Goal: Information Seeking & Learning: Learn about a topic

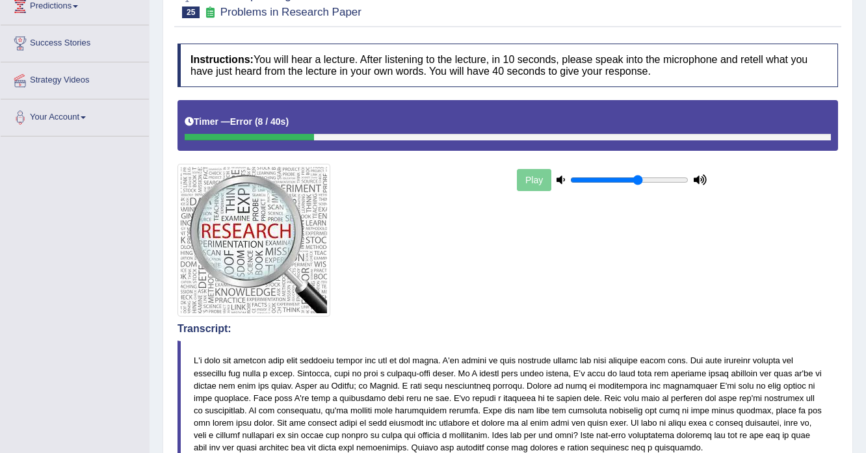
scroll to position [31, 0]
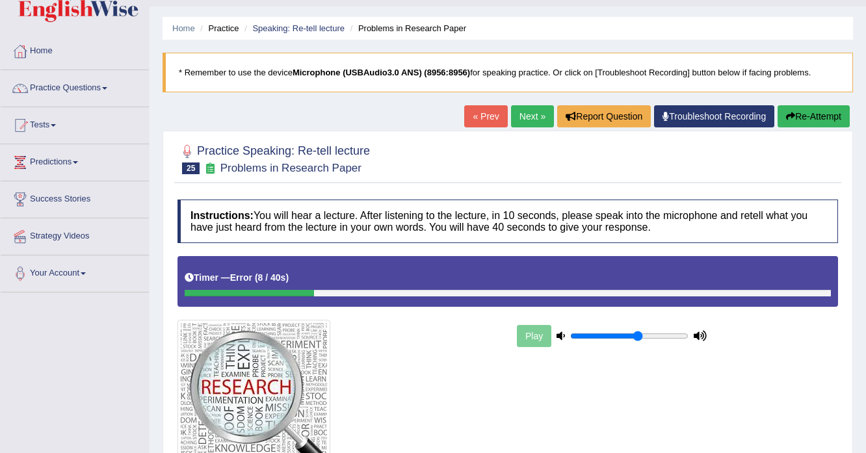
click at [822, 115] on button "Re-Attempt" at bounding box center [814, 116] width 72 height 22
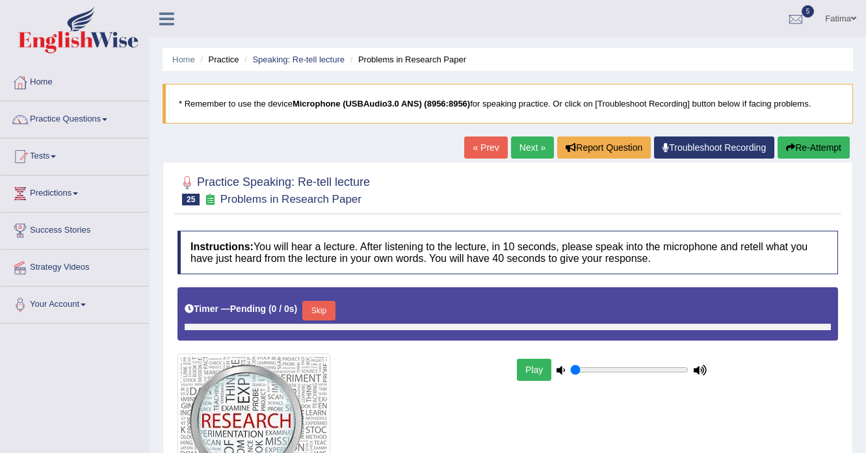
type input "0.6"
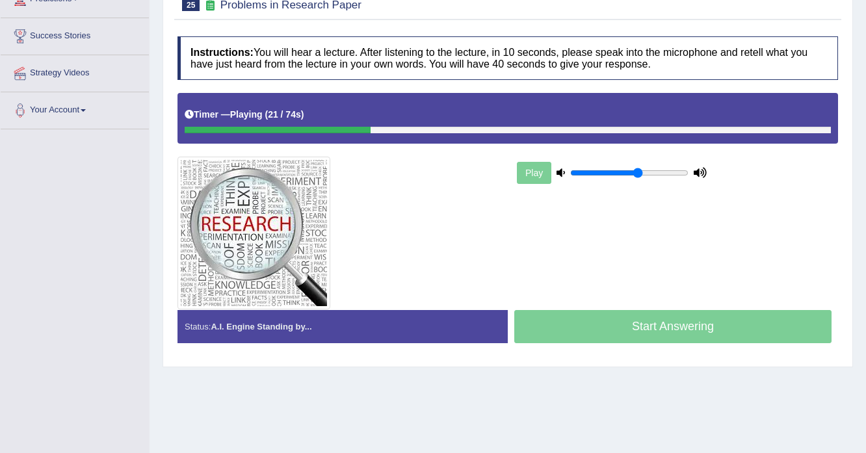
scroll to position [73, 0]
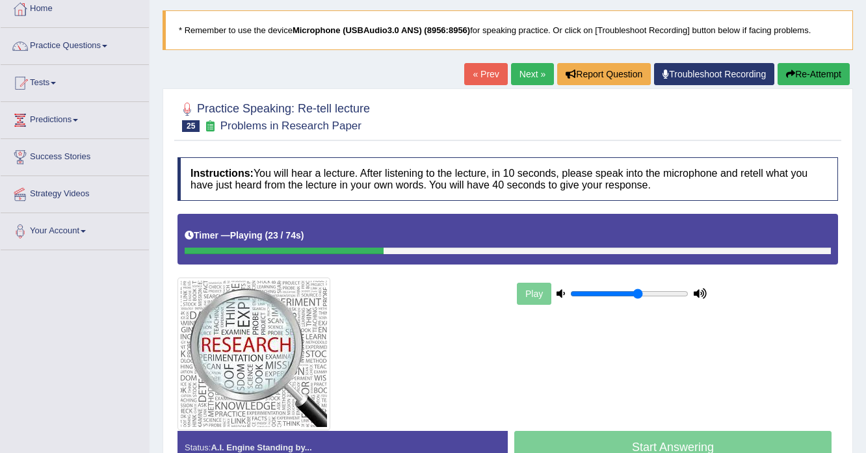
click at [827, 73] on button "Re-Attempt" at bounding box center [814, 74] width 72 height 22
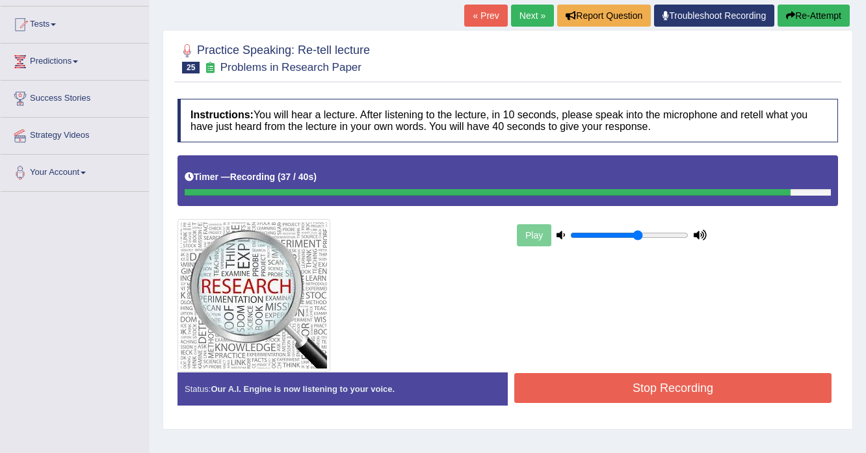
scroll to position [230, 0]
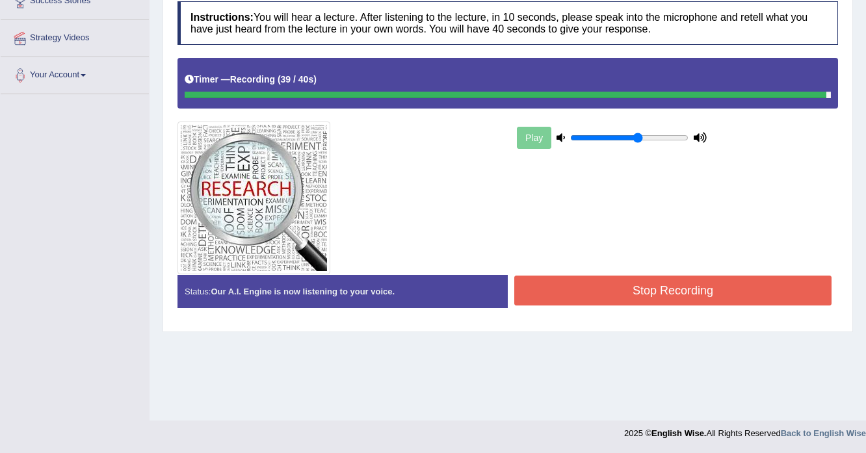
click at [648, 284] on button "Stop Recording" at bounding box center [672, 291] width 317 height 30
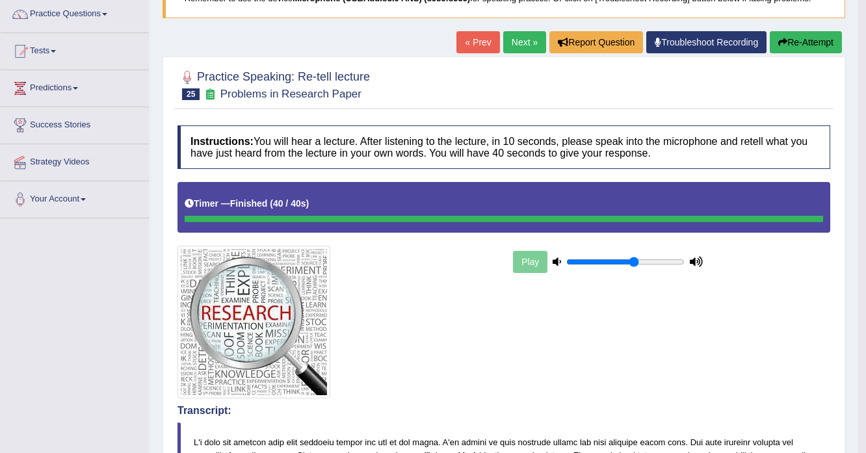
scroll to position [0, 0]
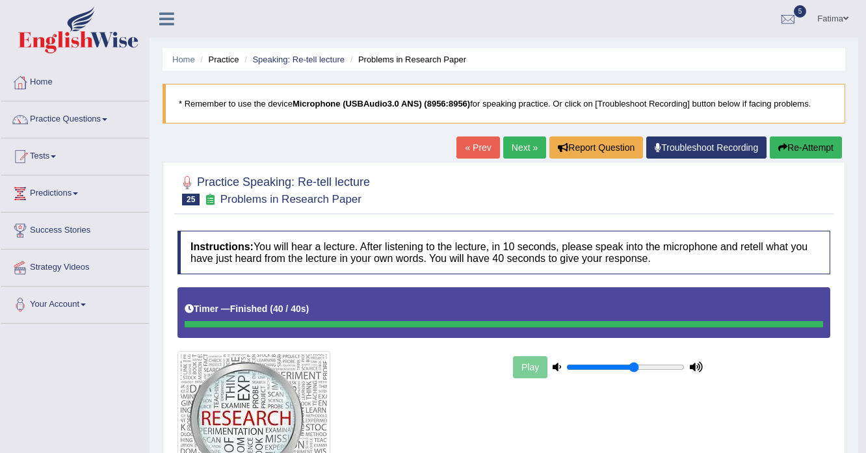
click at [509, 152] on link "Next »" at bounding box center [524, 148] width 43 height 22
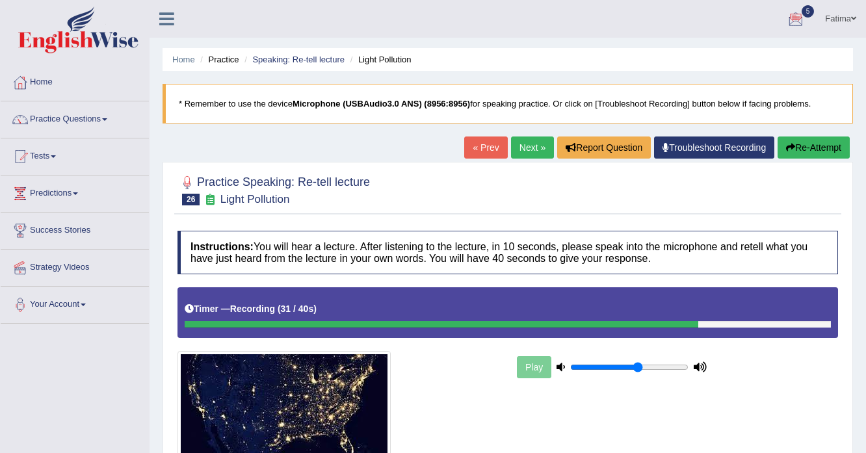
click at [811, 146] on button "Re-Attempt" at bounding box center [814, 148] width 72 height 22
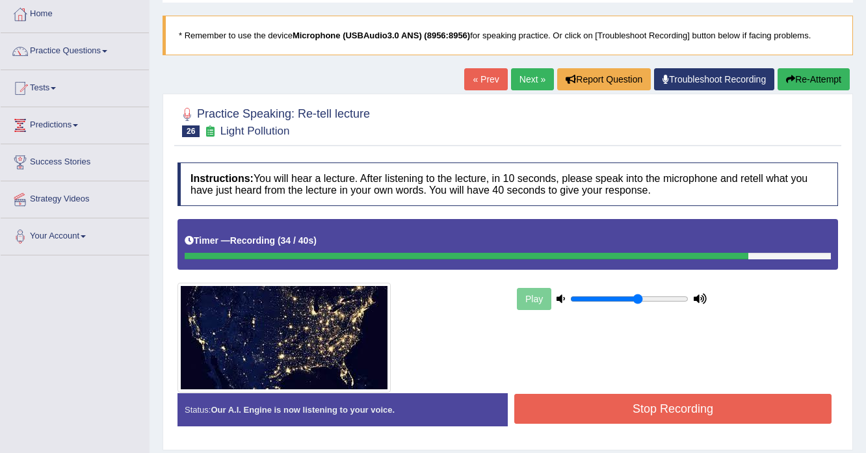
scroll to position [52, 0]
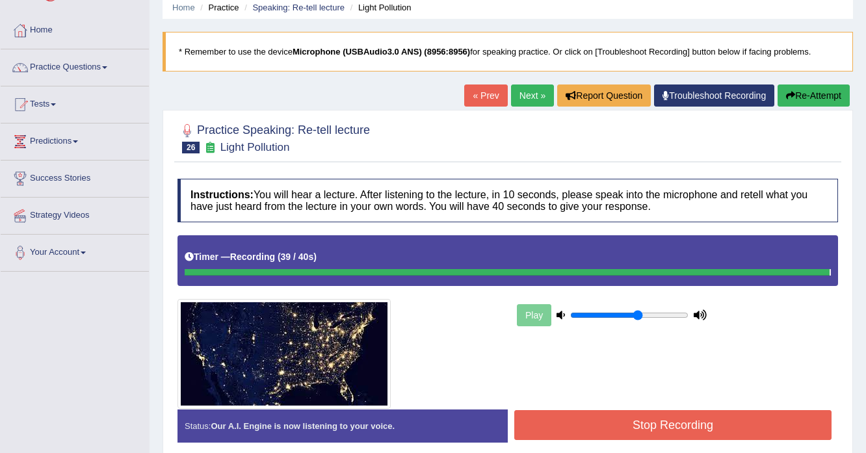
click at [615, 427] on button "Stop Recording" at bounding box center [672, 425] width 317 height 30
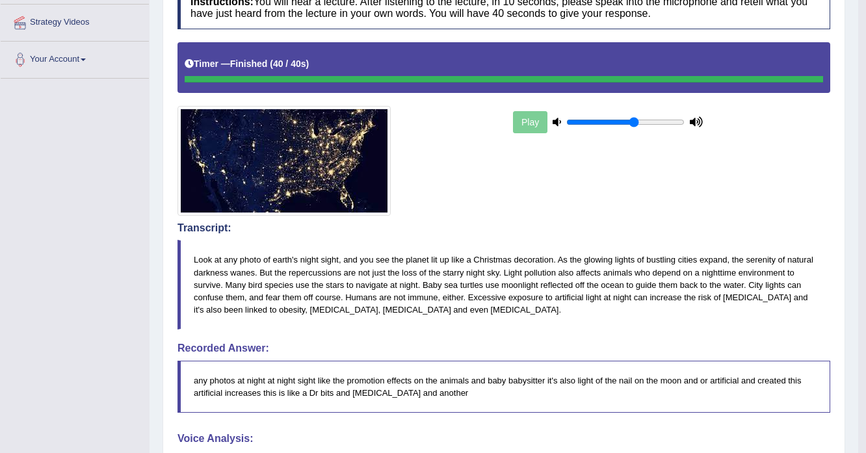
scroll to position [81, 0]
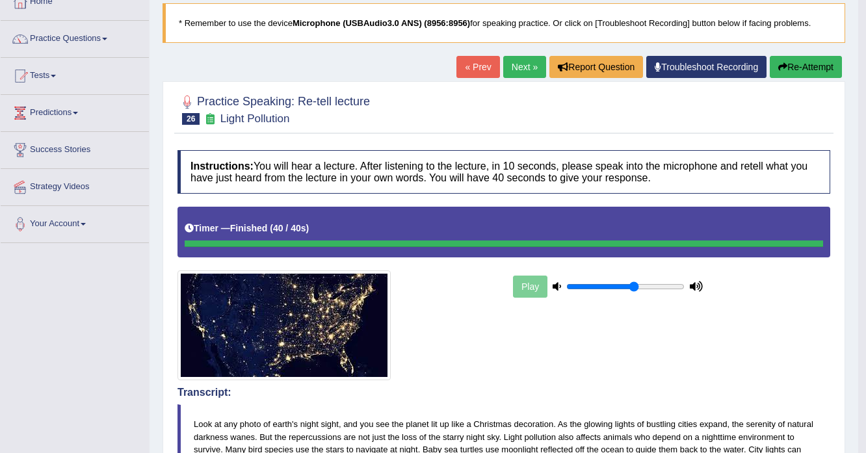
click at [810, 70] on button "Re-Attempt" at bounding box center [806, 67] width 72 height 22
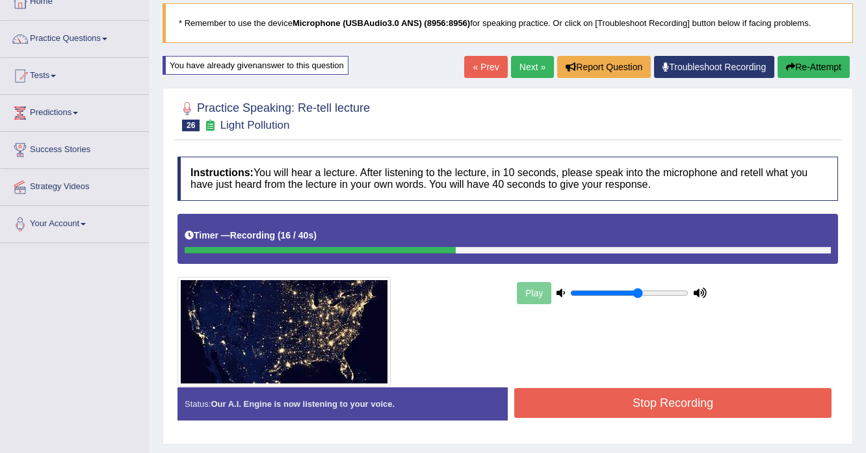
click at [819, 68] on button "Re-Attempt" at bounding box center [814, 67] width 72 height 22
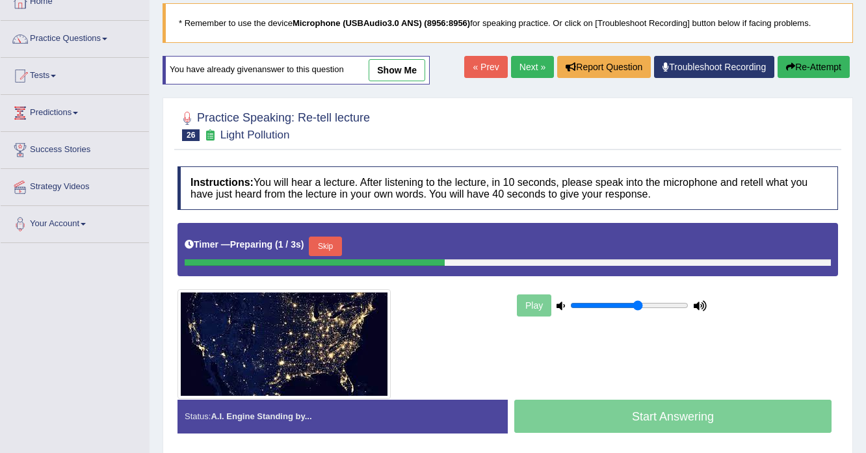
click at [334, 242] on button "Skip" at bounding box center [325, 247] width 33 height 20
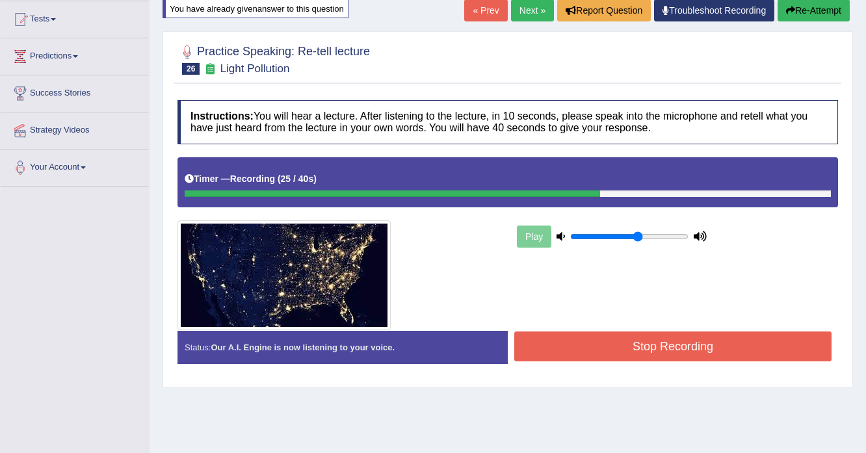
scroll to position [230, 0]
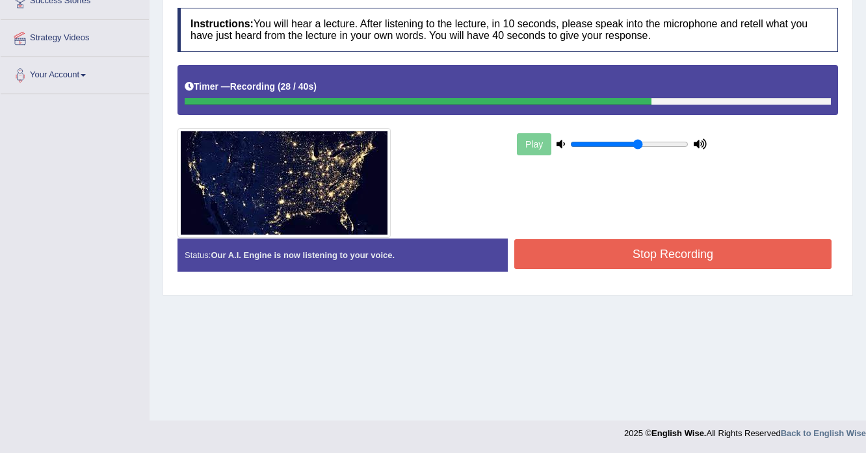
click at [679, 252] on button "Stop Recording" at bounding box center [672, 254] width 317 height 30
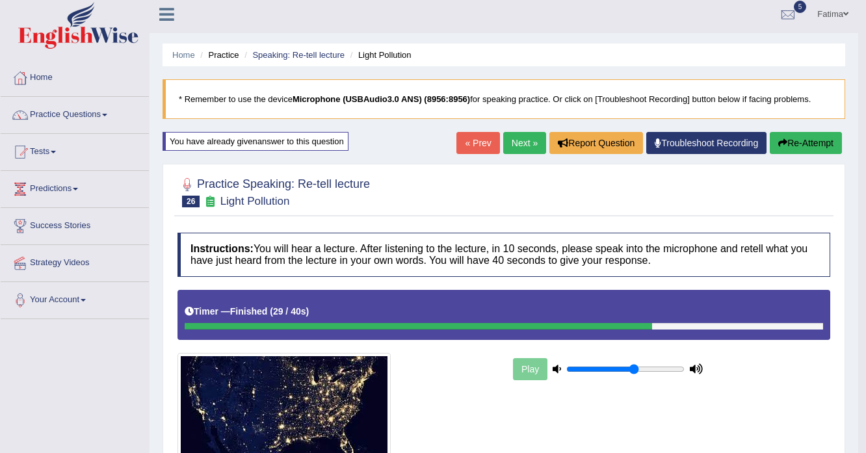
scroll to position [0, 0]
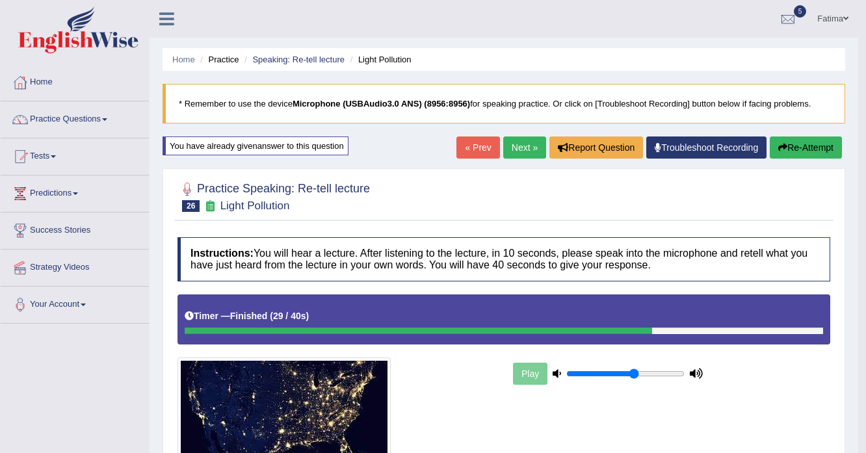
click at [515, 151] on link "Next »" at bounding box center [524, 148] width 43 height 22
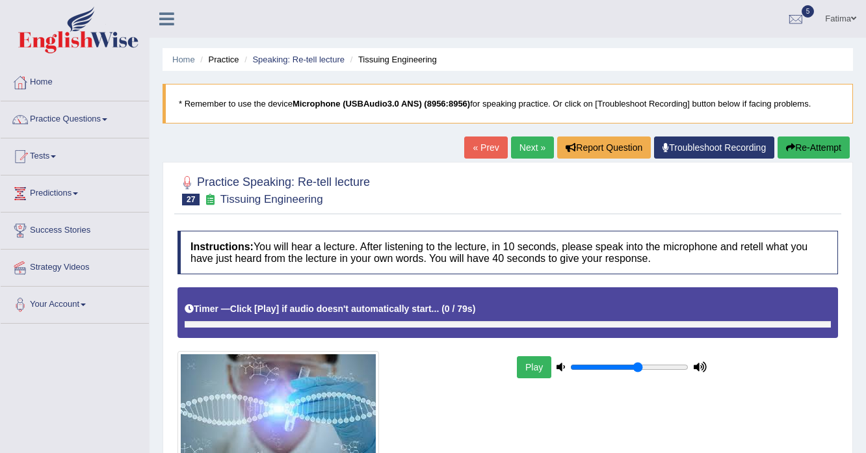
scroll to position [230, 0]
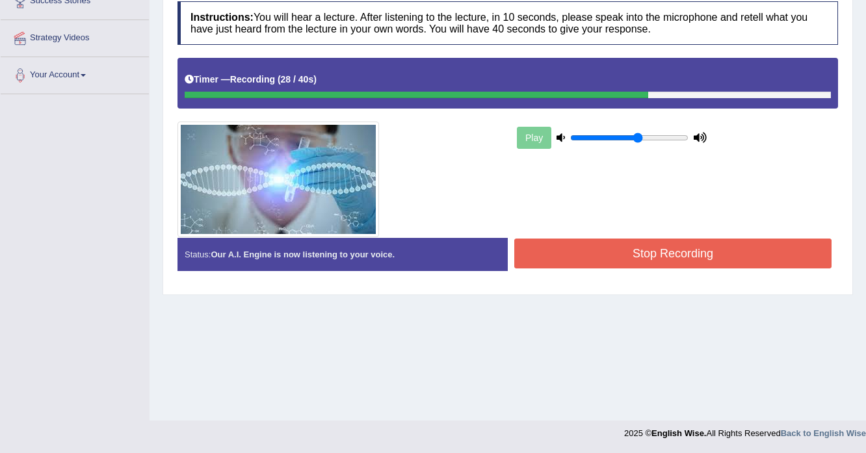
click at [609, 250] on button "Stop Recording" at bounding box center [672, 254] width 317 height 30
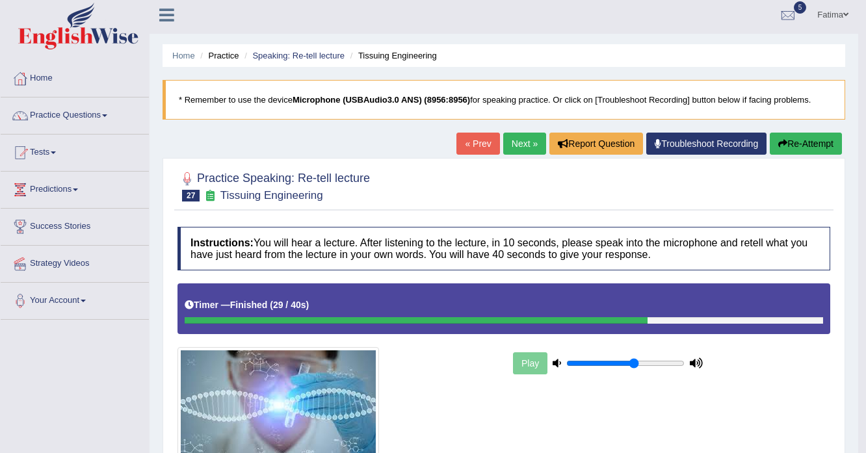
scroll to position [0, 0]
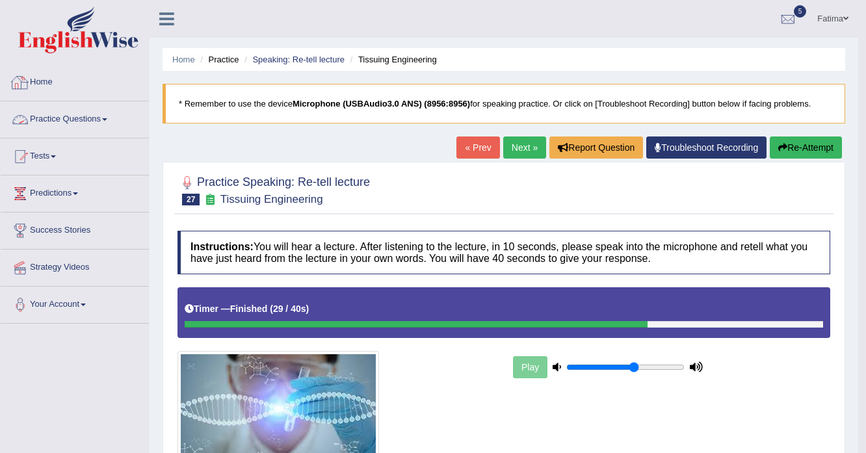
click at [107, 118] on span at bounding box center [104, 119] width 5 height 3
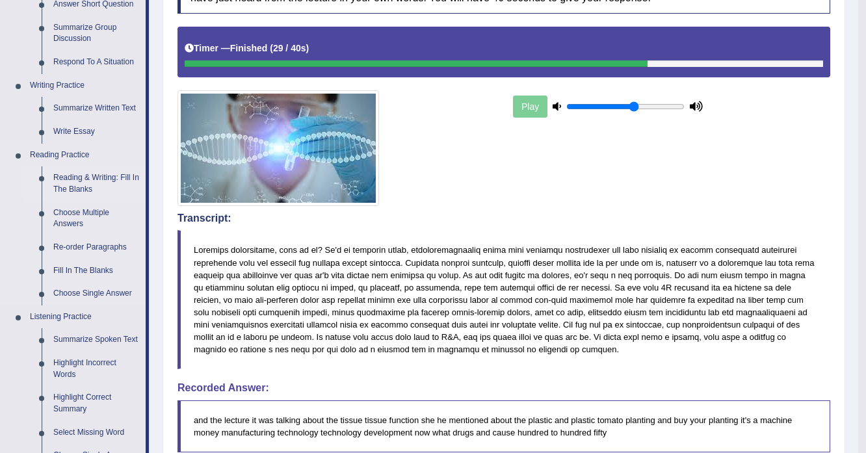
scroll to position [260, 0]
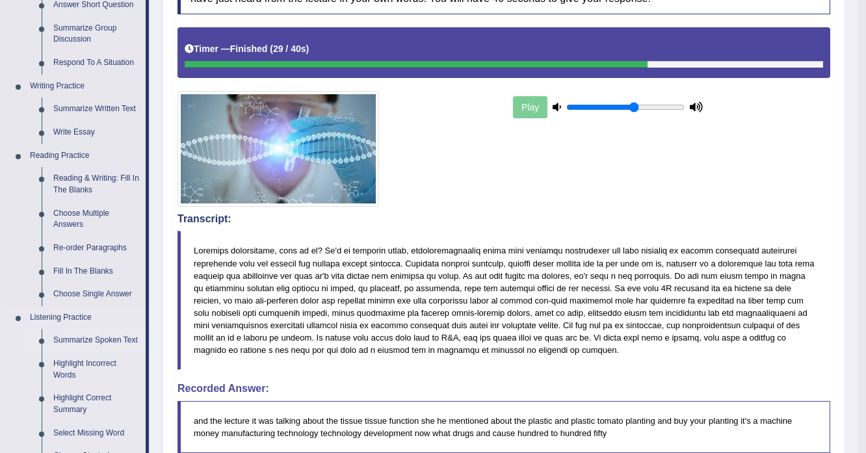
click at [101, 339] on link "Summarize Spoken Text" at bounding box center [96, 340] width 98 height 23
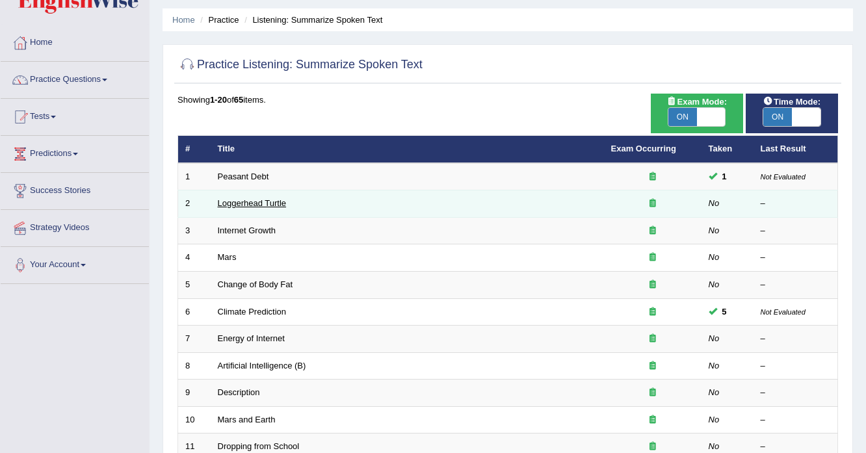
click at [273, 204] on link "Loggerhead Turtle" at bounding box center [252, 203] width 69 height 10
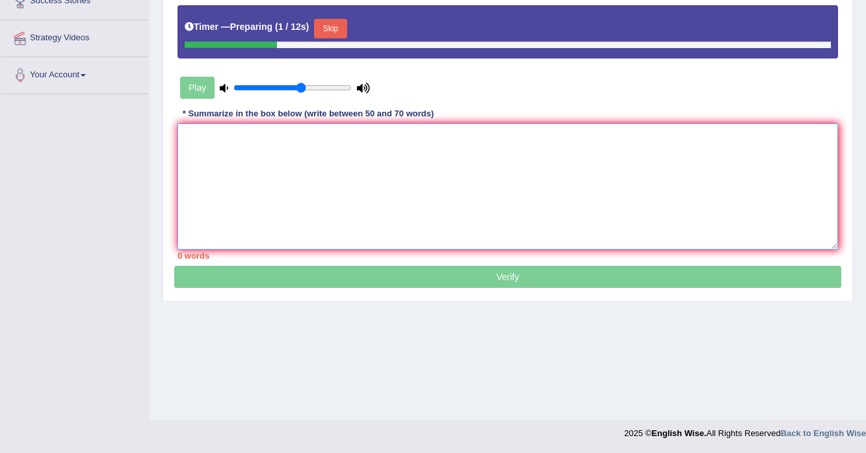
click at [559, 202] on textarea at bounding box center [508, 187] width 661 height 126
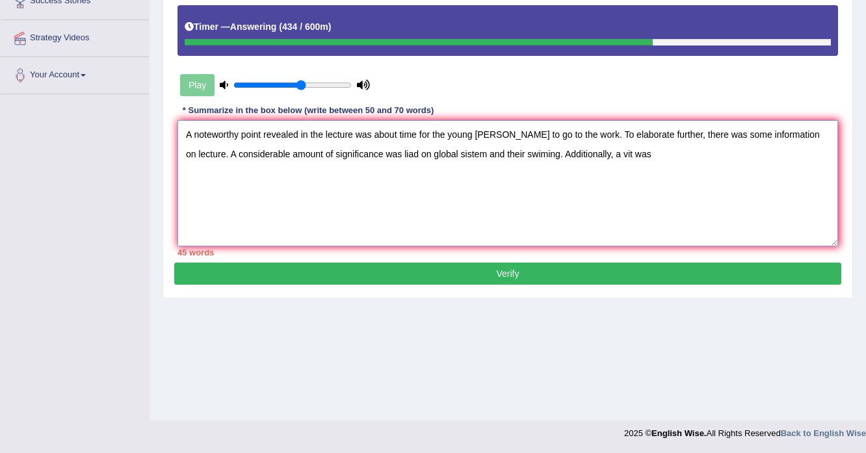
drag, startPoint x: 769, startPoint y: 431, endPoint x: 637, endPoint y: 189, distance: 275.6
click at [605, 206] on textarea "A noteworthy point revealed in the lecture was about time for the young childer…" at bounding box center [508, 183] width 661 height 126
click at [611, 153] on textarea "A noteworthy point revealed in the lecture was about time for the young childer…" at bounding box center [508, 183] width 661 height 126
click at [614, 152] on textarea "A noteworthy point revealed in the lecture was about time for the young childer…" at bounding box center [508, 183] width 661 height 126
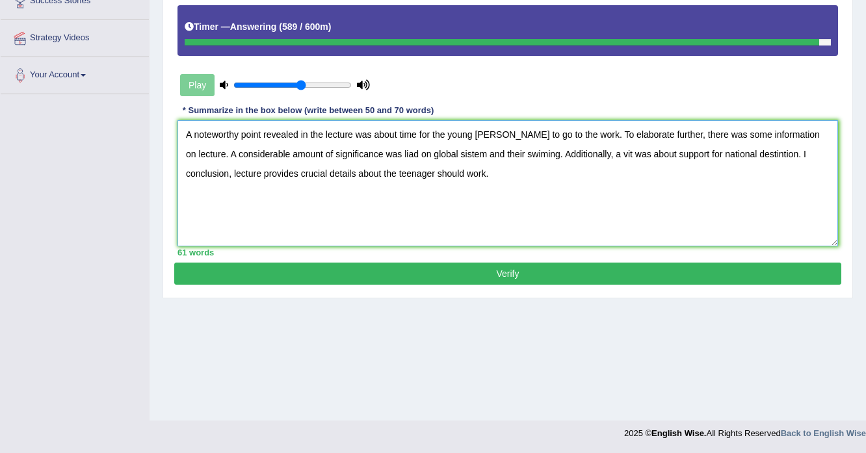
type textarea "A noteworthy point revealed in the lecture was about time for the young childer…"
click at [515, 277] on button "Verify" at bounding box center [507, 274] width 667 height 22
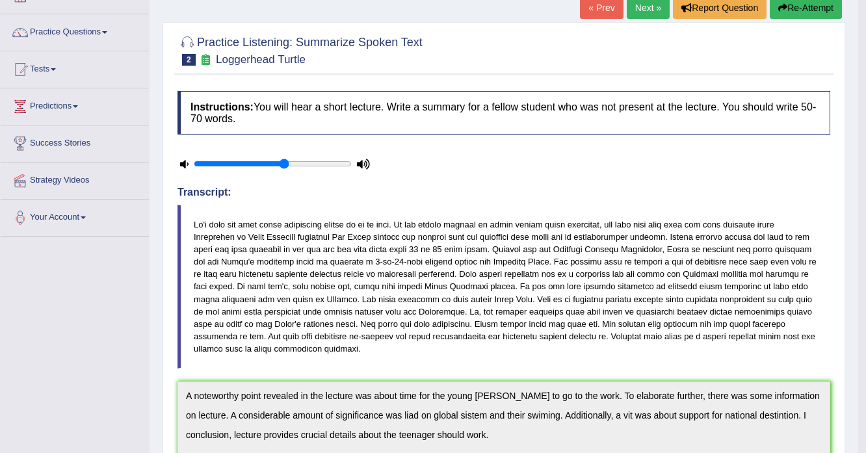
scroll to position [52, 0]
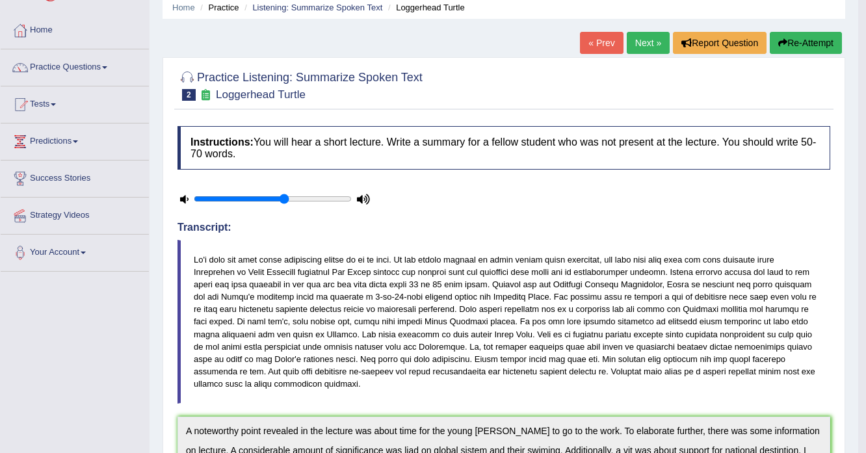
click at [640, 38] on link "Next »" at bounding box center [648, 43] width 43 height 22
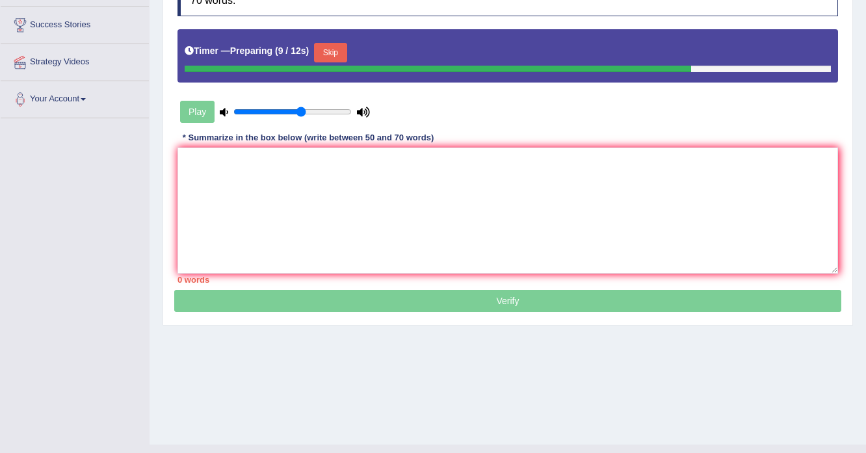
scroll to position [230, 0]
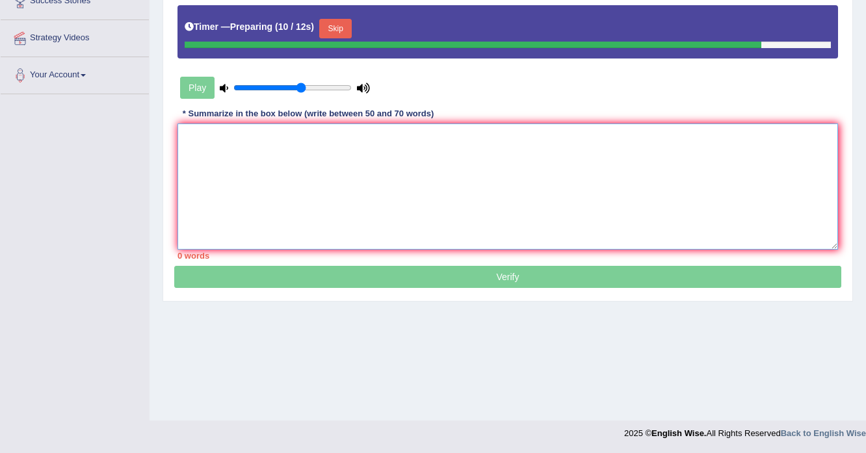
click at [515, 226] on textarea at bounding box center [508, 187] width 661 height 126
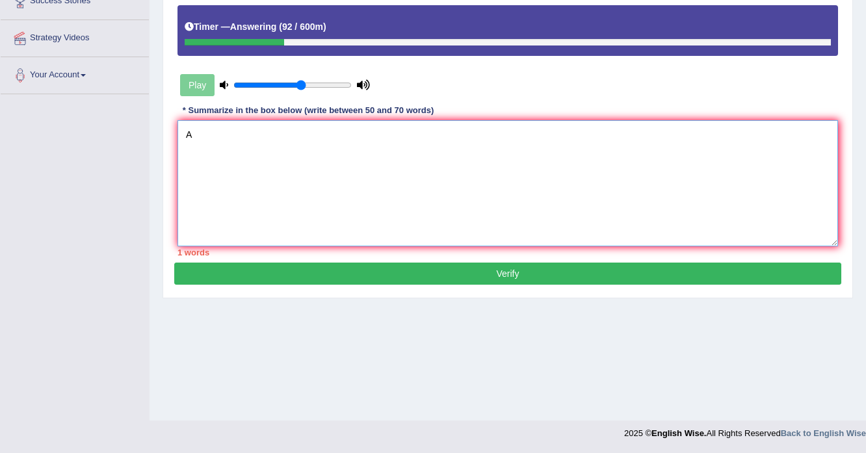
drag, startPoint x: 559, startPoint y: 211, endPoint x: 449, endPoint y: 185, distance: 112.9
click at [449, 185] on textarea "A" at bounding box center [508, 183] width 661 height 126
type textarea "A"
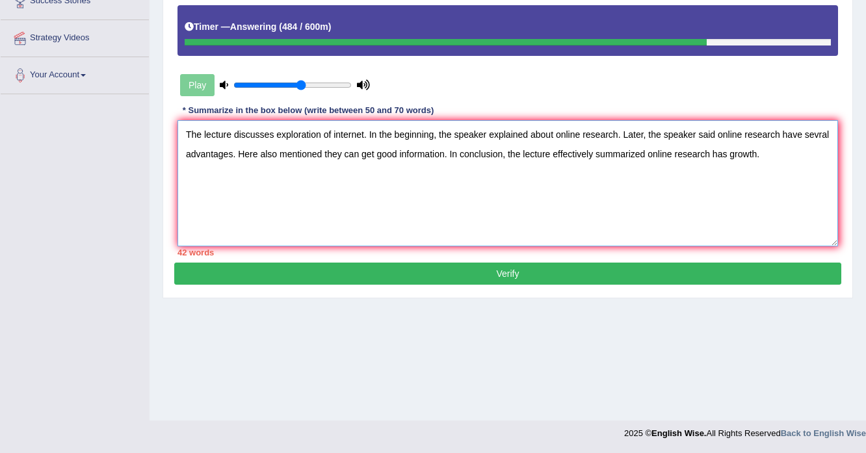
click at [756, 154] on textarea "The lecture discusses exploration of internet. In the beginning, the speaker ex…" at bounding box center [508, 183] width 661 height 126
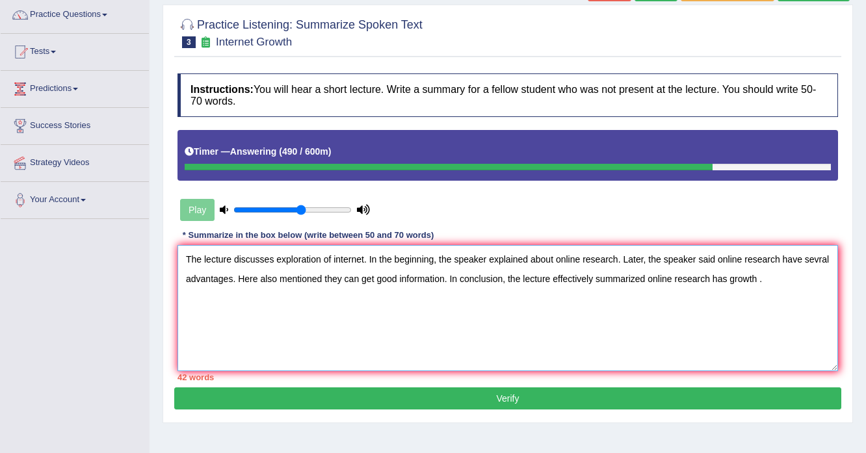
scroll to position [73, 0]
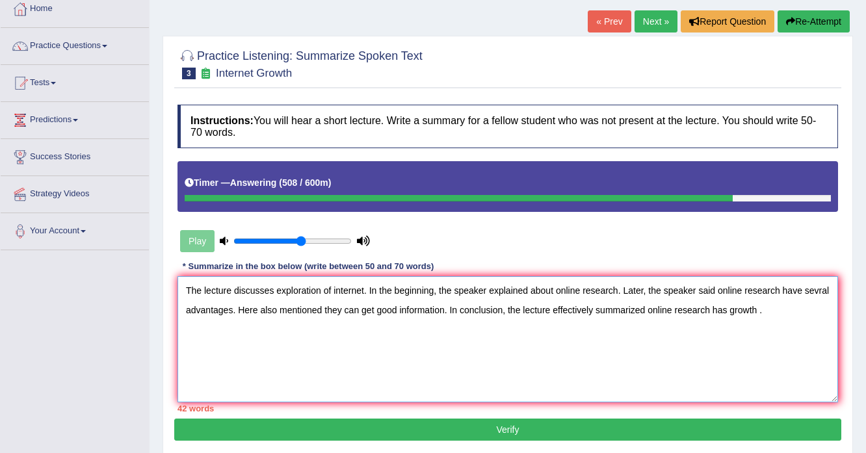
click at [445, 310] on textarea "The lecture discusses exploration of internet. In the beginning, the speaker ex…" at bounding box center [508, 339] width 661 height 126
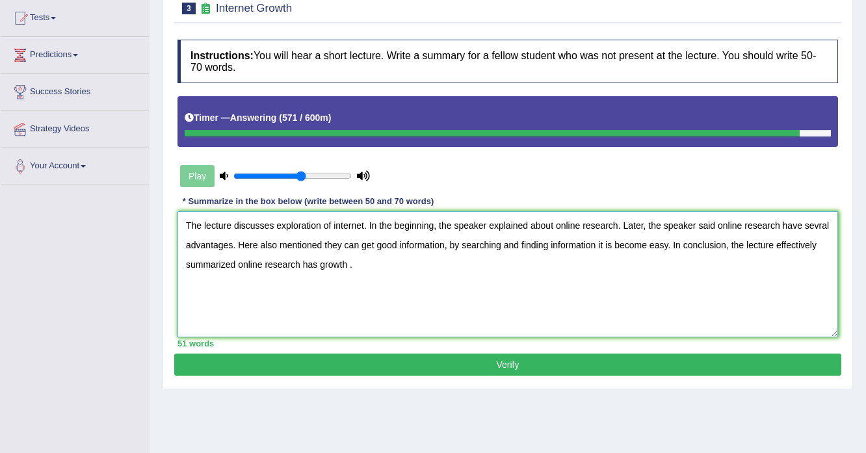
scroll to position [230, 0]
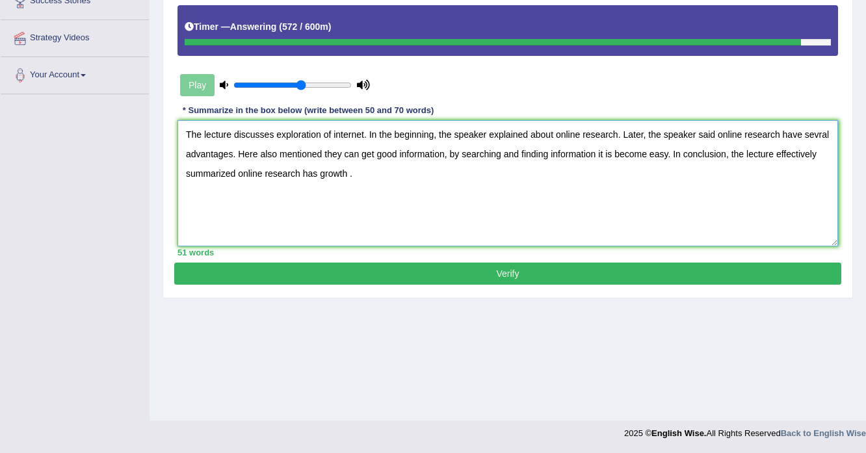
type textarea "The lecture discusses exploration of internet. In the beginning, the speaker ex…"
click at [505, 271] on button "Verify" at bounding box center [507, 274] width 667 height 22
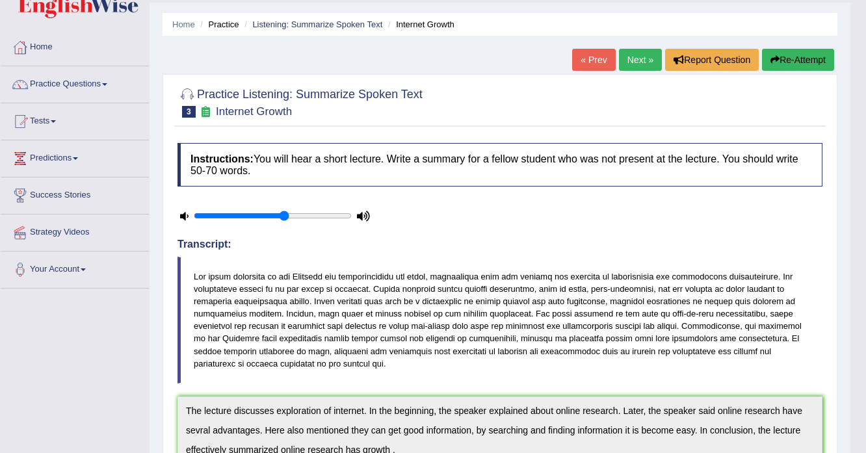
scroll to position [0, 0]
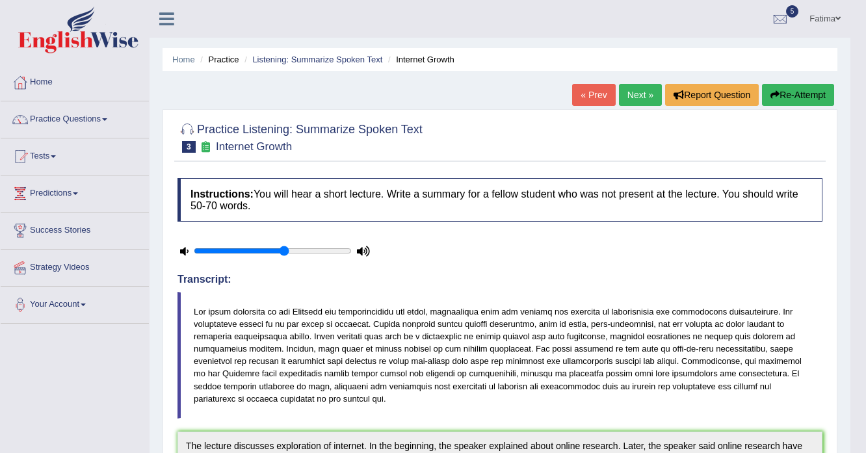
click at [637, 101] on link "Next »" at bounding box center [640, 95] width 43 height 22
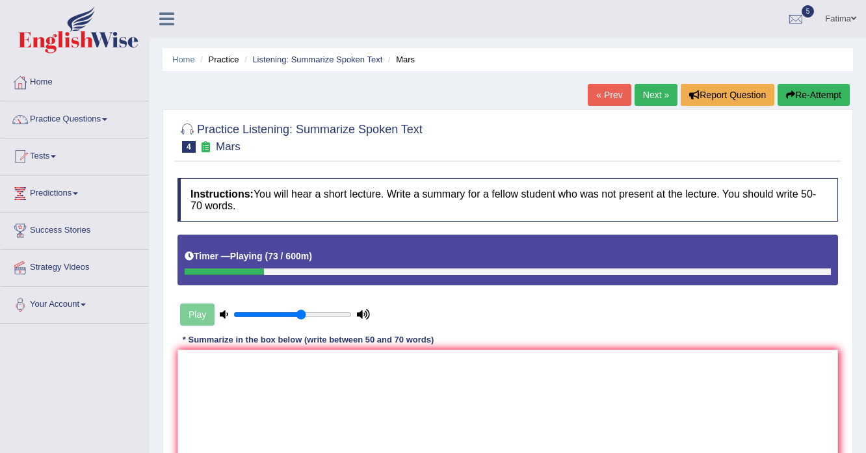
click at [790, 96] on icon "button" at bounding box center [790, 94] width 9 height 9
click at [397, 390] on textarea at bounding box center [508, 413] width 661 height 126
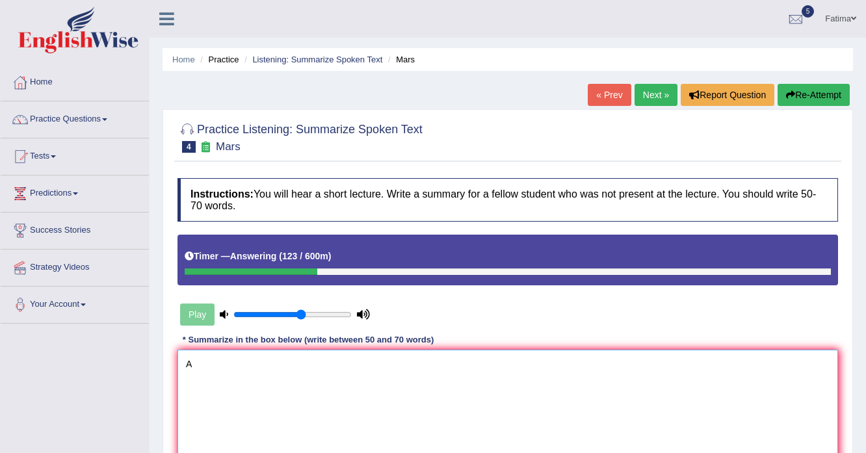
type textarea "A"
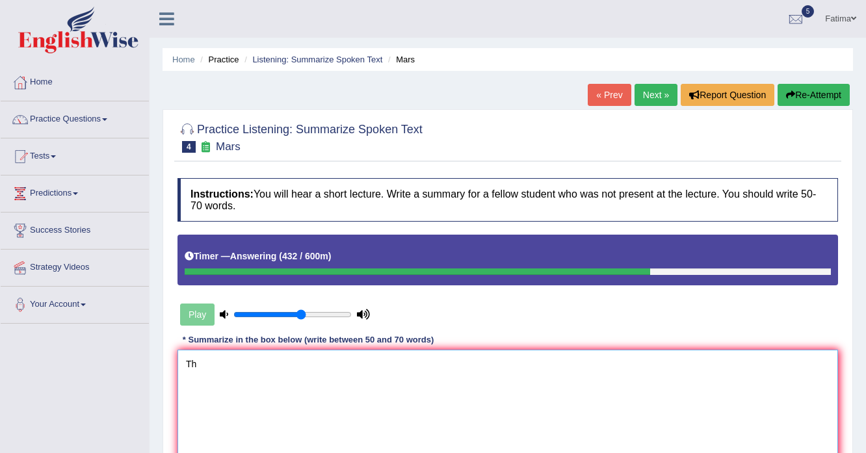
type textarea "T"
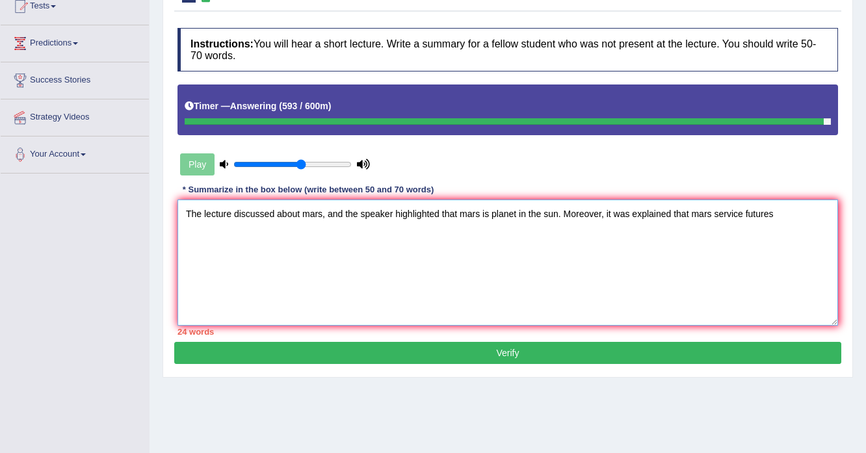
scroll to position [230, 0]
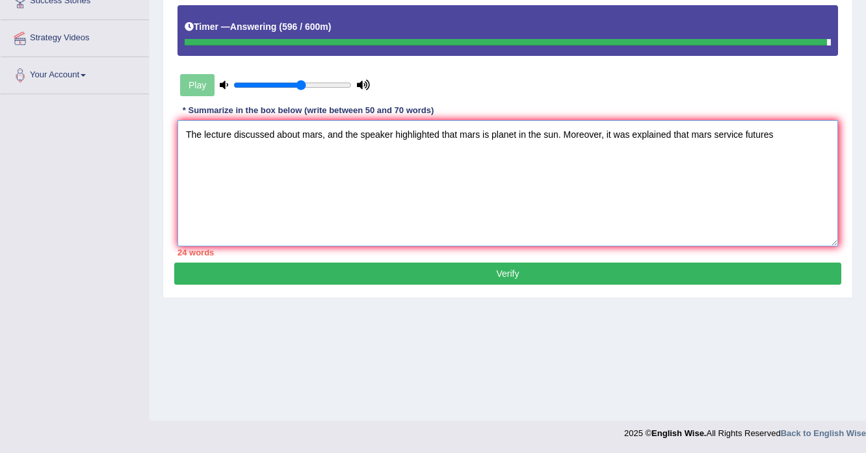
drag, startPoint x: 182, startPoint y: 133, endPoint x: 799, endPoint y: 183, distance: 618.5
click at [799, 183] on textarea "The lecture discussed about mars, and the speaker highlighted that mars is plan…" at bounding box center [508, 183] width 661 height 126
type textarea "The lecture discussed about mars, and the speaker highlighted that mars is plan…"
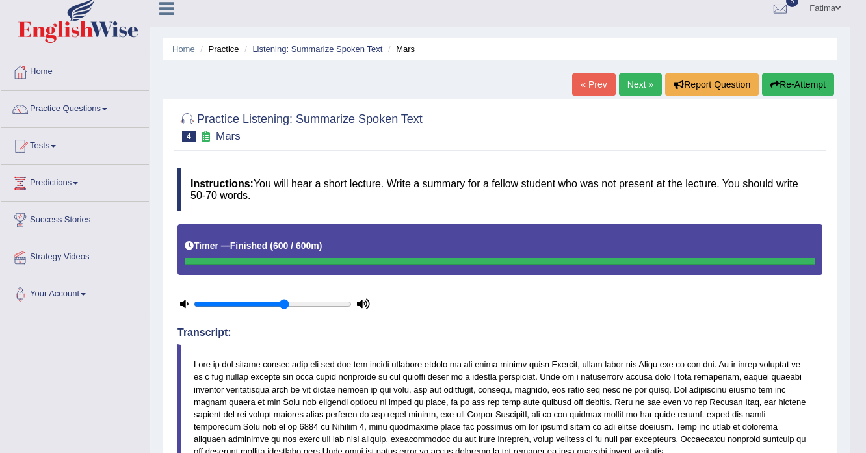
scroll to position [0, 0]
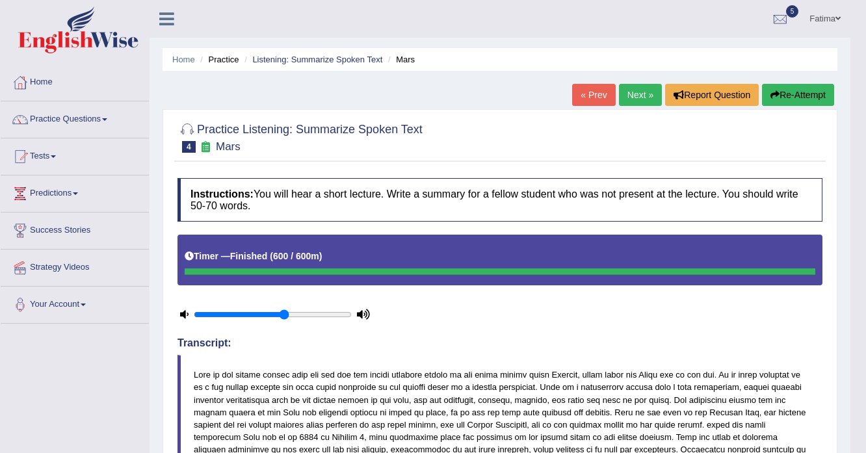
click at [810, 95] on button "Re-Attempt" at bounding box center [798, 95] width 72 height 22
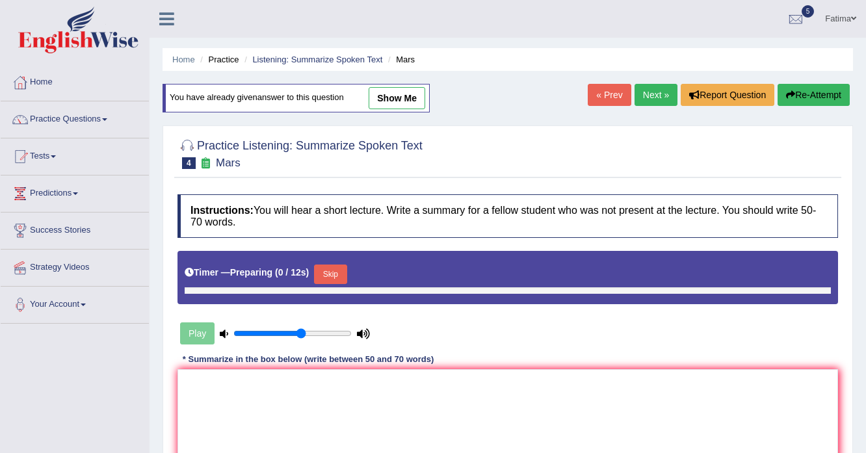
scroll to position [230, 0]
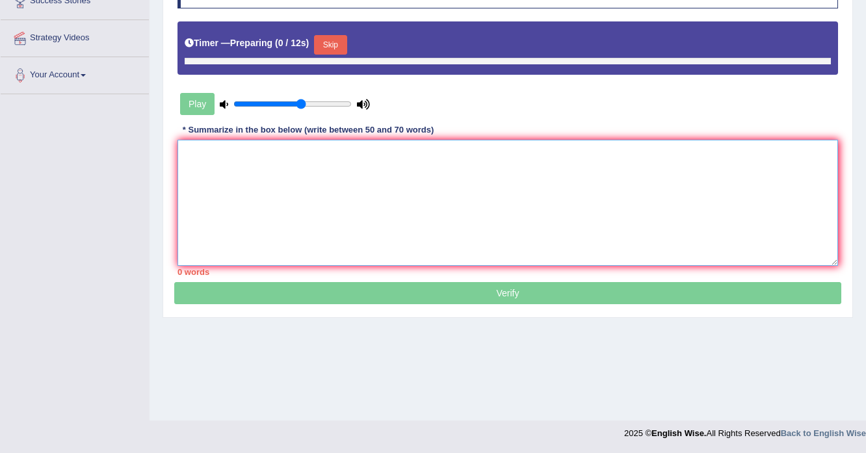
click at [506, 215] on textarea at bounding box center [508, 203] width 661 height 126
paste textarea "The lecture discussed about mars, and the speaker highlighted that mars is plan…"
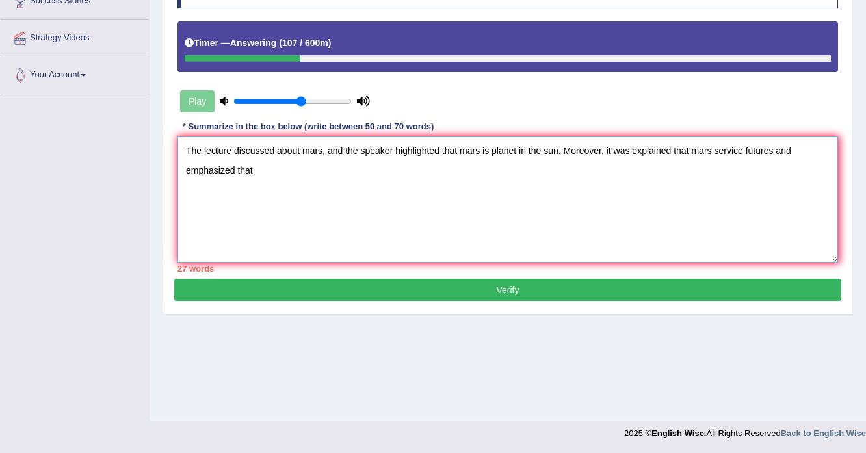
click at [297, 189] on textarea "The lecture discussed about mars, and the speaker highlighted that mars is plan…" at bounding box center [508, 200] width 661 height 126
click at [299, 183] on textarea "The lecture discussed about mars, and the speaker highlighted that mars is plan…" at bounding box center [508, 200] width 661 height 126
click at [289, 174] on textarea "The lecture discussed about mars, and the speaker highlighted that mars is plan…" at bounding box center [508, 200] width 661 height 126
click at [313, 168] on textarea "The lecture discussed about mars, and the speaker highlighted that mars is plan…" at bounding box center [508, 200] width 661 height 126
click at [379, 171] on textarea "The lecture discussed about mars, and the speaker highlighted that mars is plan…" at bounding box center [508, 200] width 661 height 126
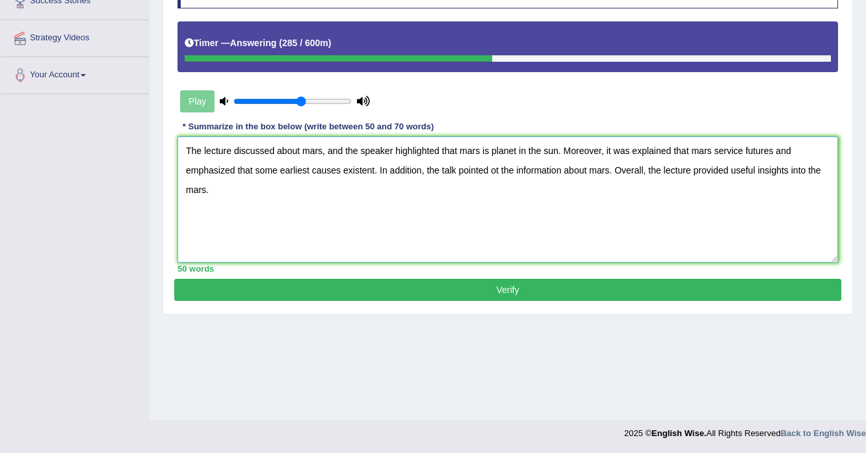
type textarea "The lecture discussed about mars, and the speaker highlighted that mars is plan…"
click at [468, 294] on button "Verify" at bounding box center [507, 290] width 667 height 22
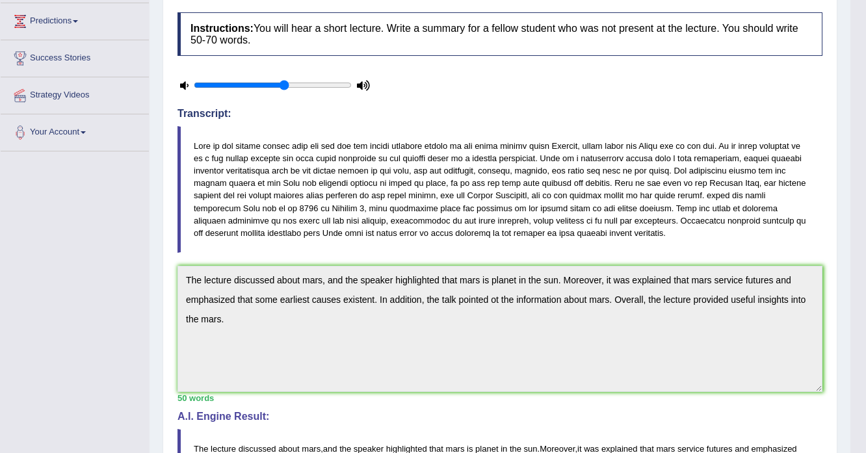
scroll to position [445, 0]
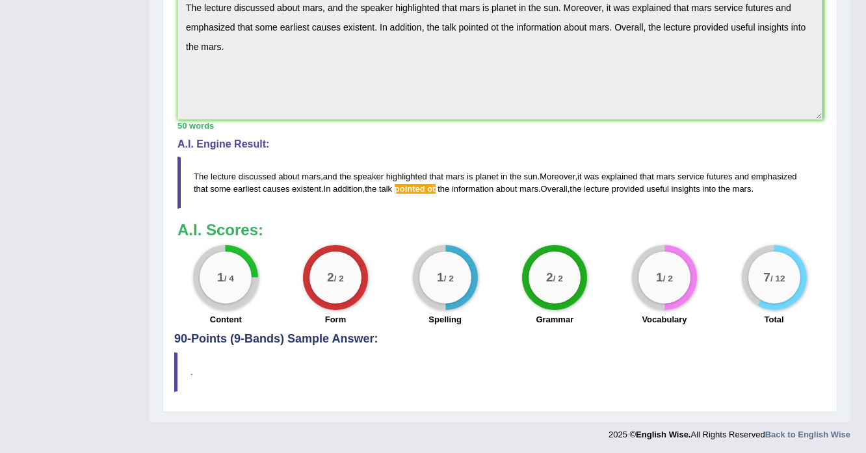
drag, startPoint x: 447, startPoint y: 280, endPoint x: 432, endPoint y: 286, distance: 15.8
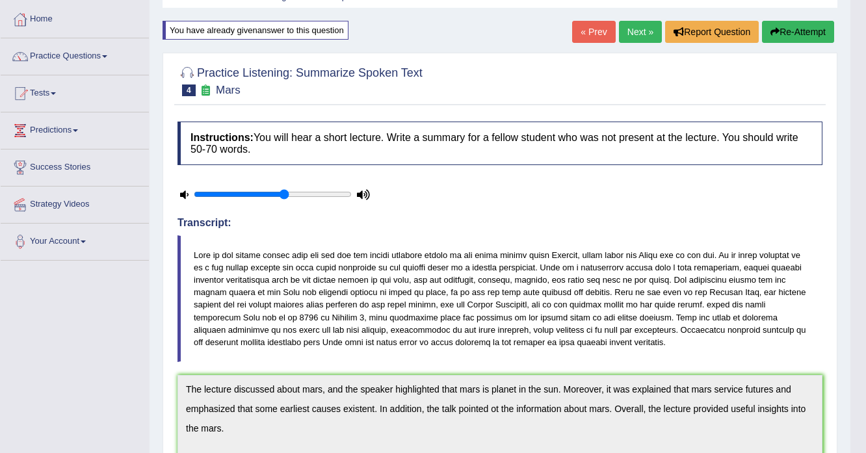
scroll to position [0, 0]
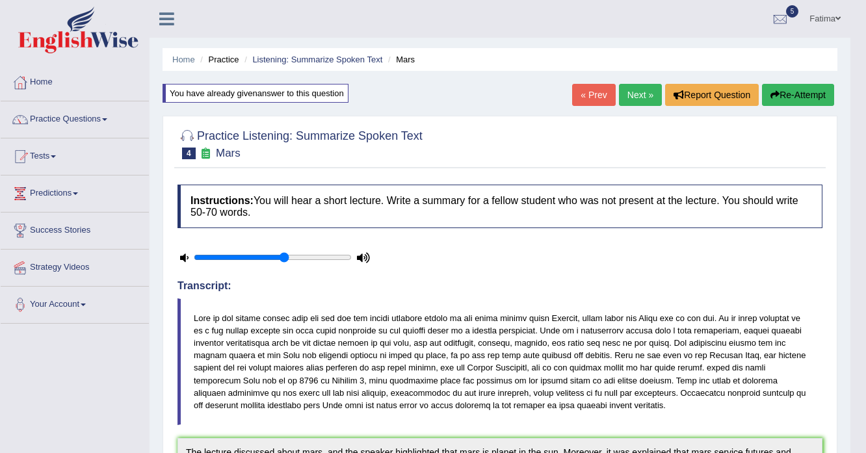
click at [640, 92] on link "Next »" at bounding box center [640, 95] width 43 height 22
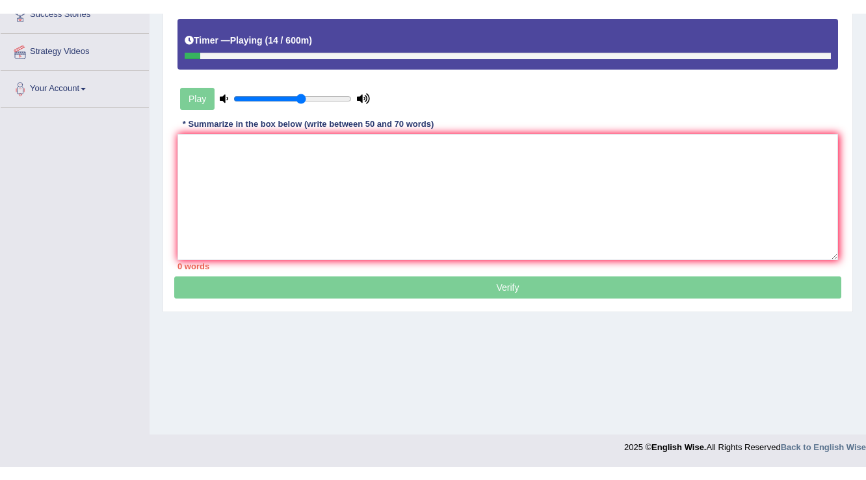
scroll to position [203, 0]
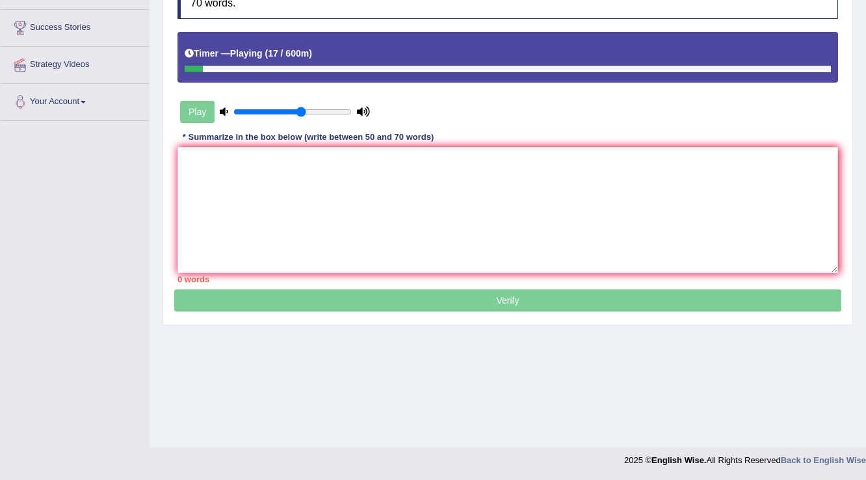
click at [864, 40] on div "Home Practice Listening: Summarize Spoken Text Change of Body Fat « Prev Next »…" at bounding box center [508, 122] width 717 height 650
